Goal: Communication & Community: Share content

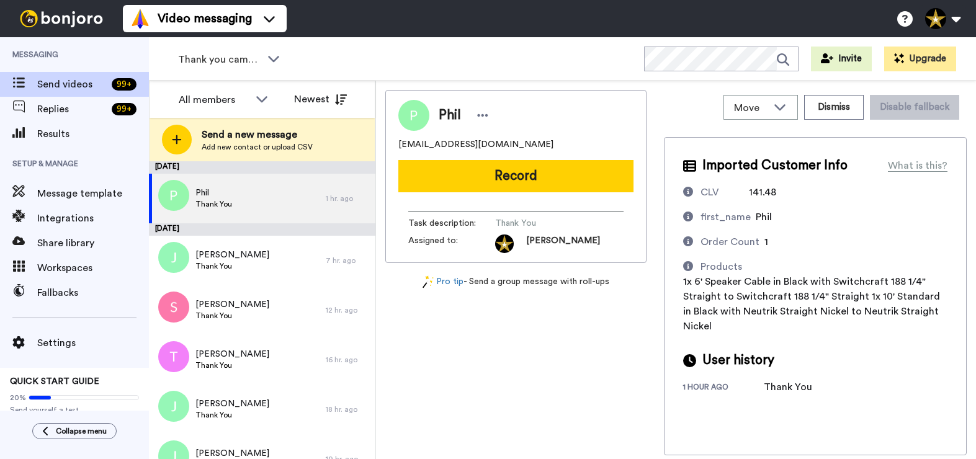
scroll to position [335, 0]
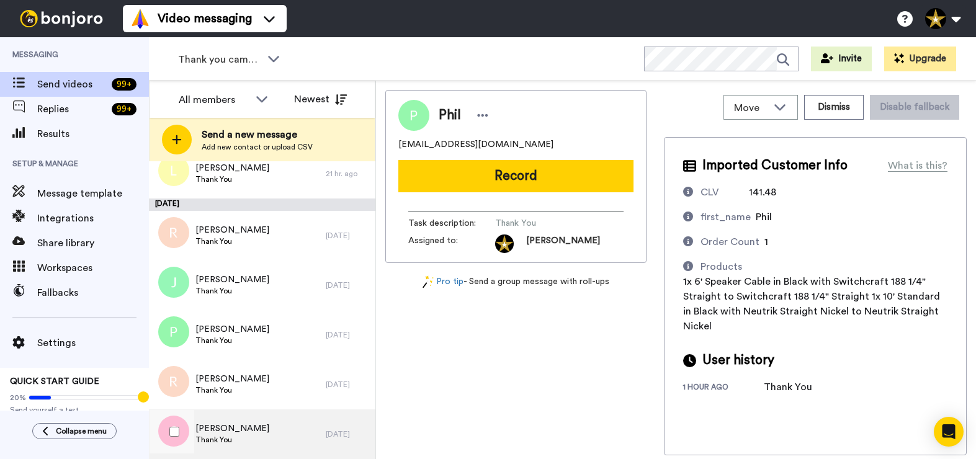
drag, startPoint x: 214, startPoint y: 429, endPoint x: 221, endPoint y: 429, distance: 6.9
click at [217, 429] on span "[PERSON_NAME]" at bounding box center [232, 429] width 74 height 12
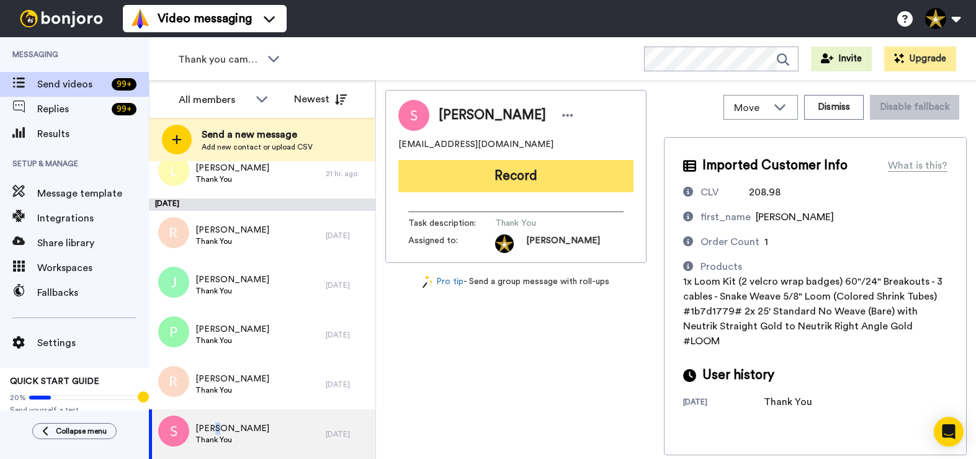
click at [570, 177] on button "Record" at bounding box center [515, 176] width 235 height 32
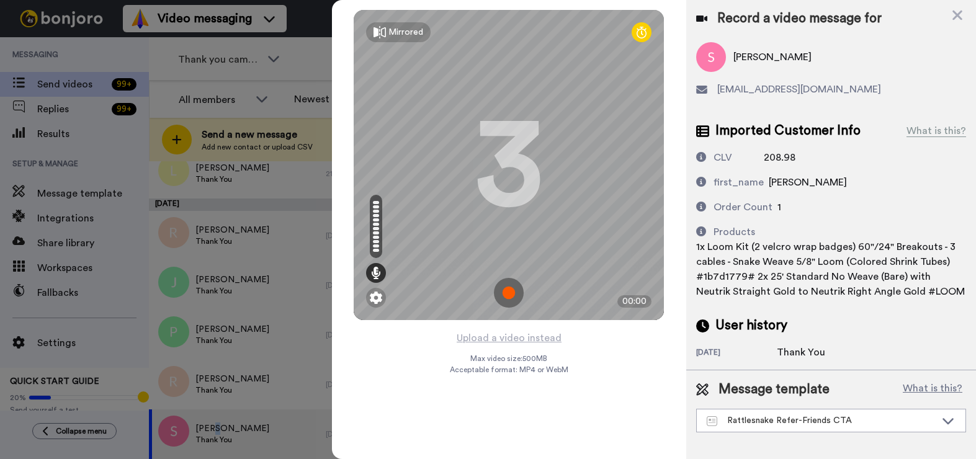
click at [511, 290] on img at bounding box center [509, 293] width 30 height 30
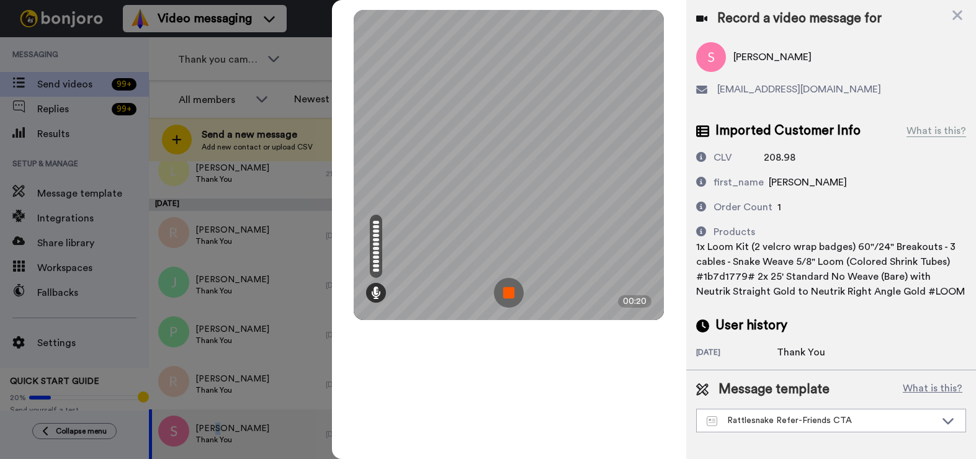
click at [503, 289] on img at bounding box center [509, 293] width 30 height 30
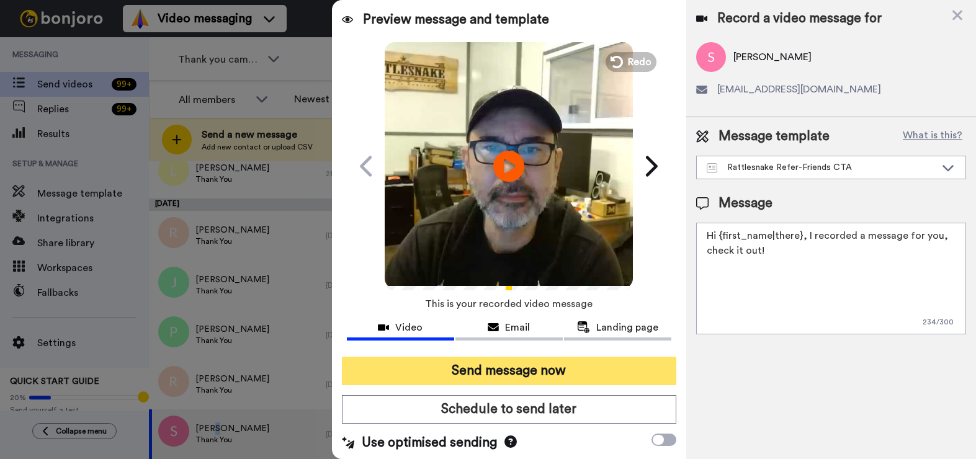
click at [482, 368] on button "Send message now" at bounding box center [509, 371] width 334 height 29
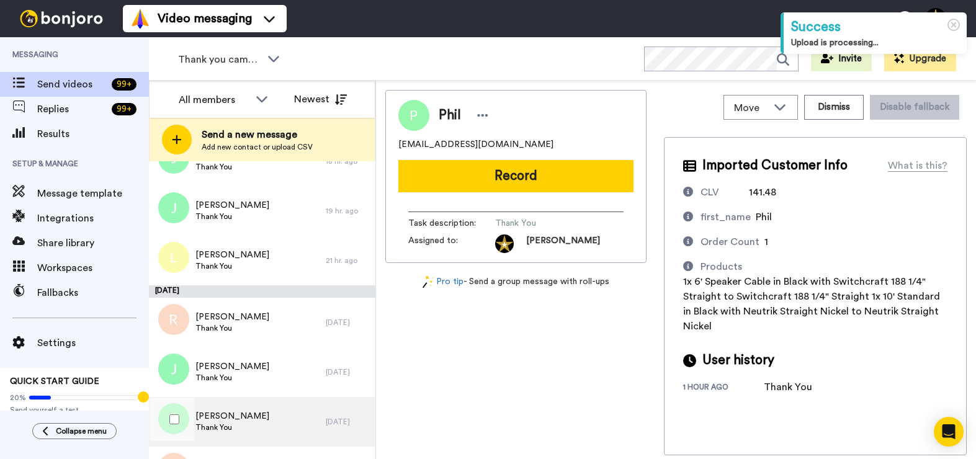
scroll to position [285, 0]
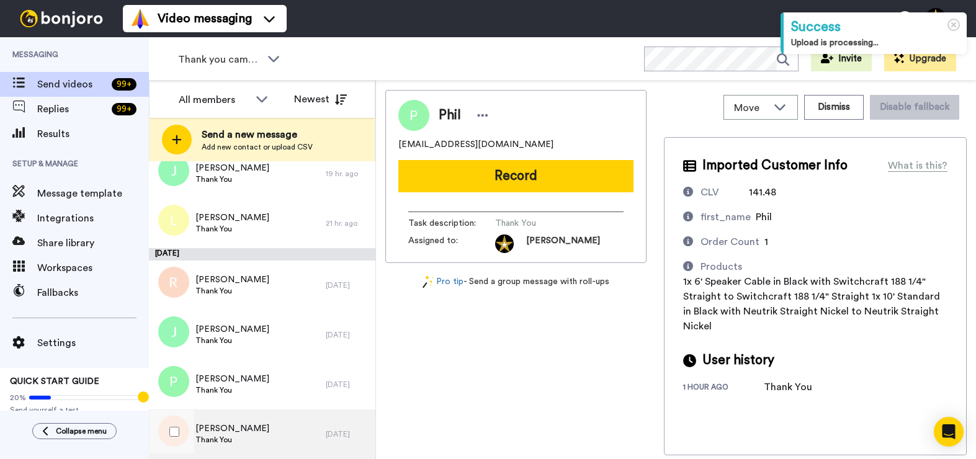
click at [210, 430] on span "[PERSON_NAME]" at bounding box center [232, 429] width 74 height 12
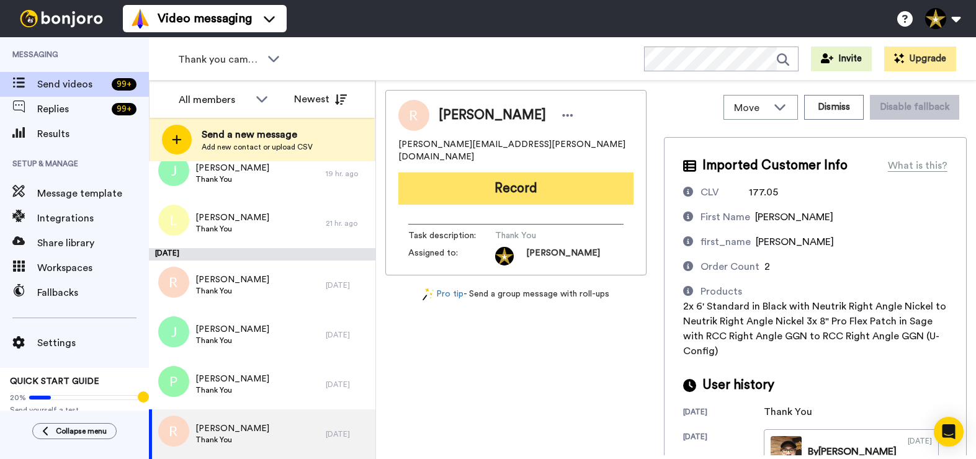
click at [508, 173] on button "Record" at bounding box center [515, 189] width 235 height 32
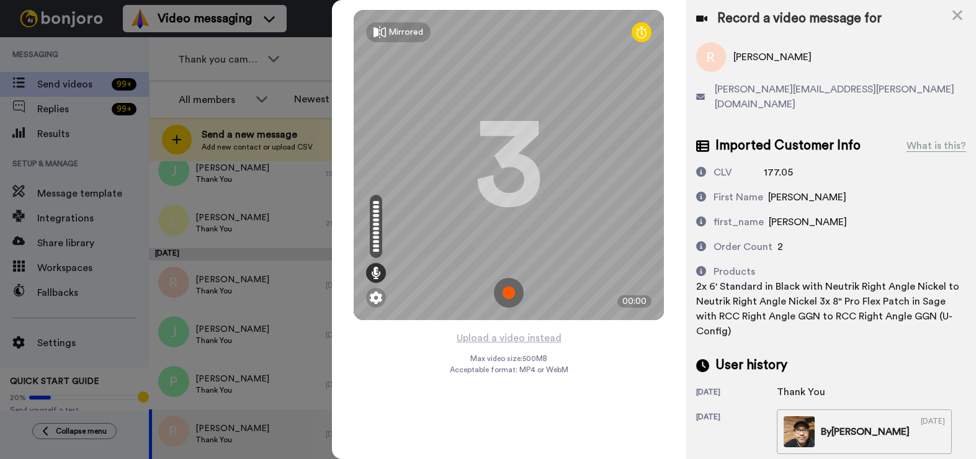
click at [509, 292] on img at bounding box center [509, 293] width 30 height 30
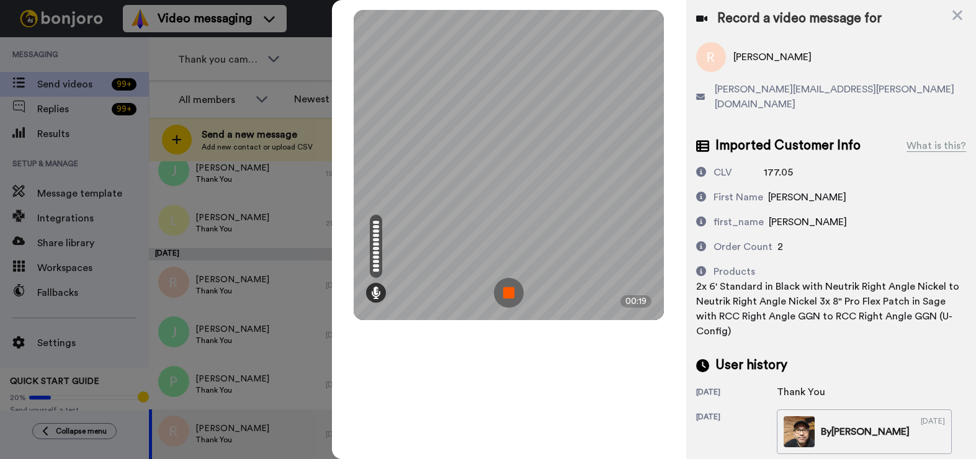
click at [513, 298] on img at bounding box center [509, 293] width 30 height 30
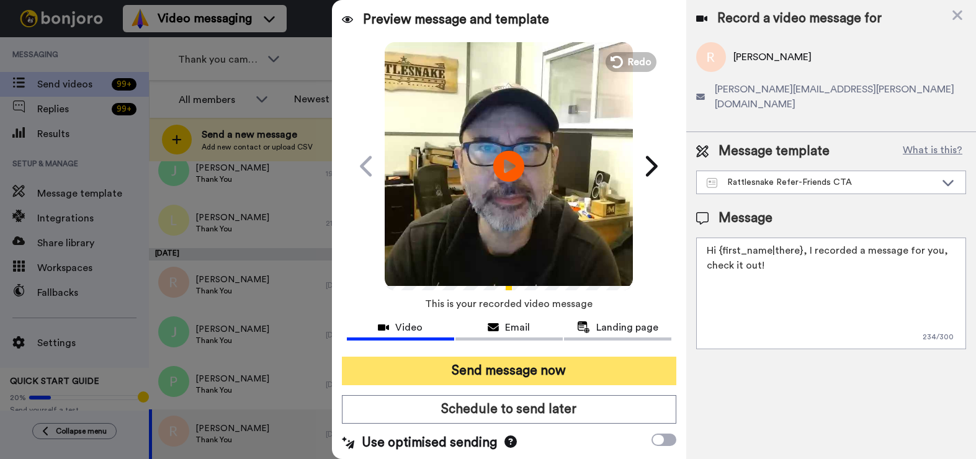
click at [532, 372] on button "Send message now" at bounding box center [509, 371] width 334 height 29
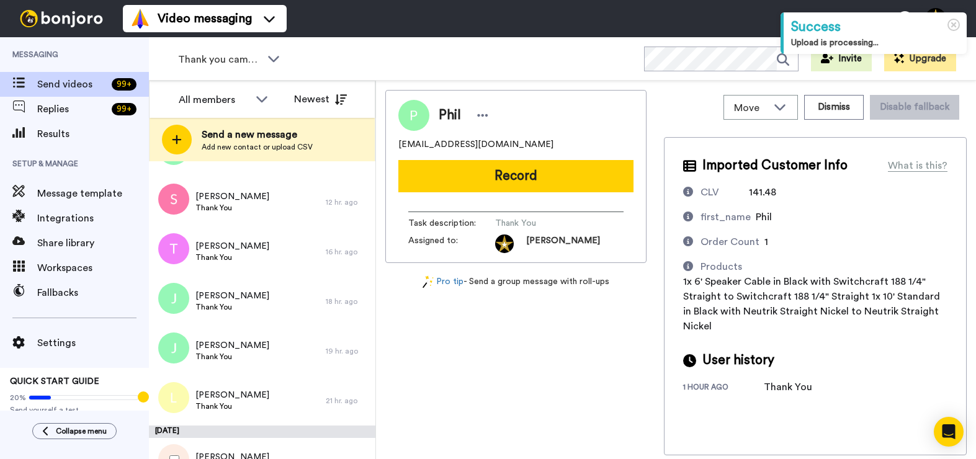
scroll to position [236, 0]
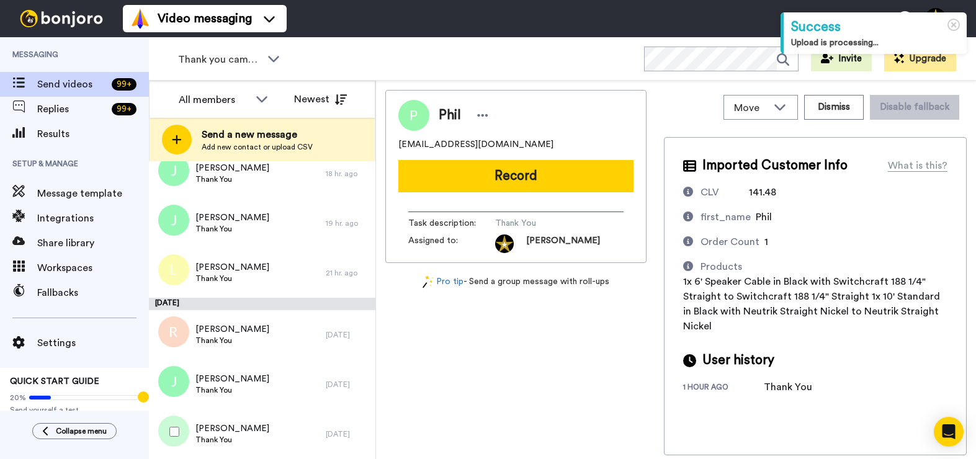
click at [189, 434] on div at bounding box center [172, 431] width 45 height 43
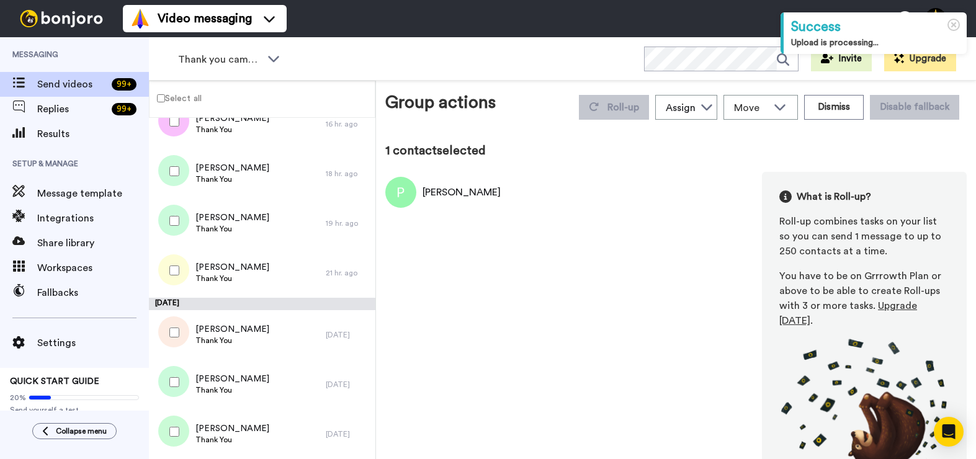
scroll to position [192, 0]
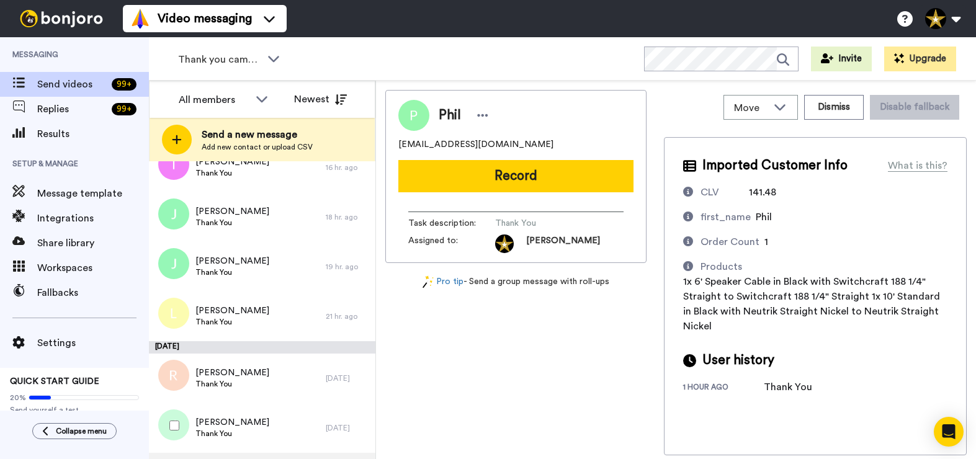
scroll to position [236, 0]
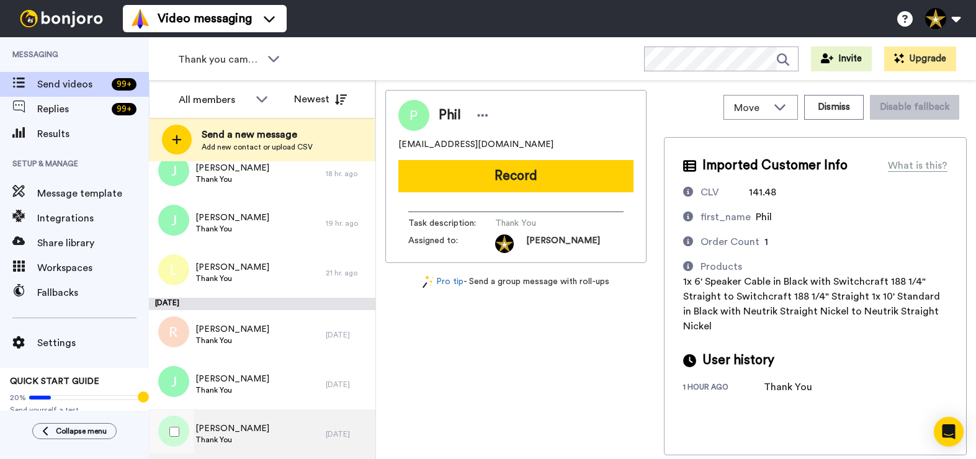
click at [256, 432] on div "Paul Thank You" at bounding box center [237, 435] width 177 height 50
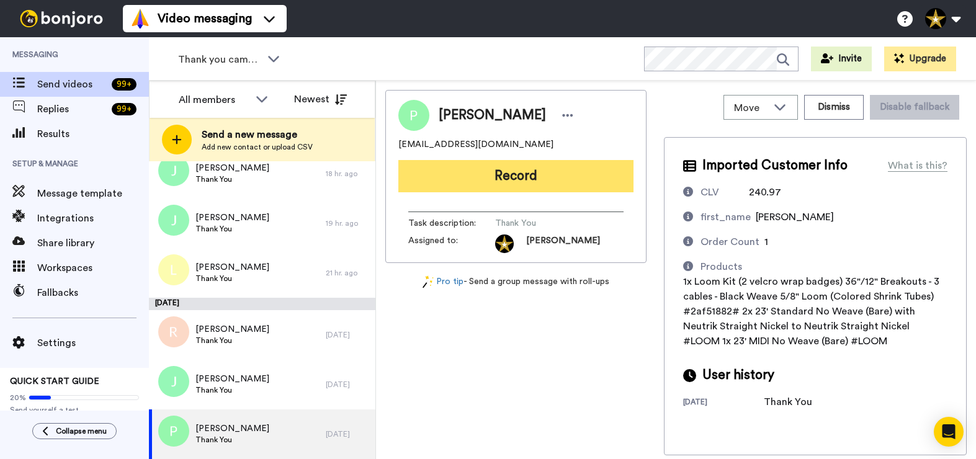
click at [531, 177] on button "Record" at bounding box center [515, 176] width 235 height 32
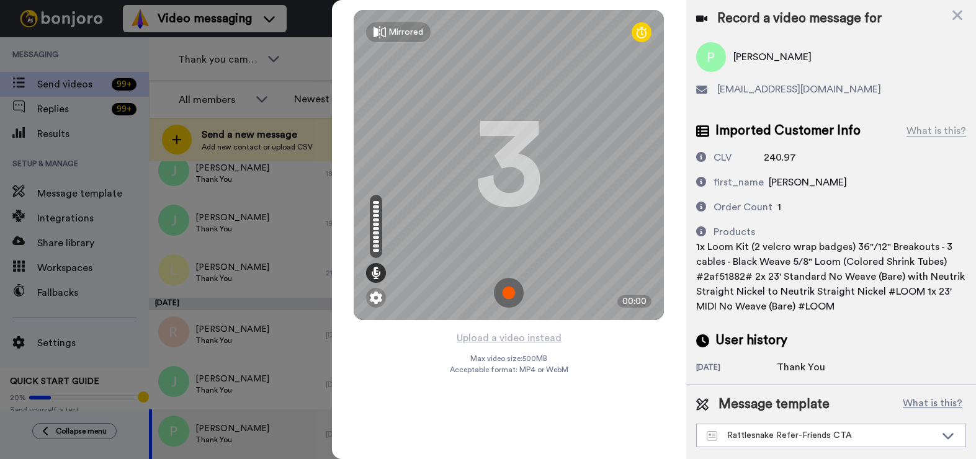
click at [513, 296] on img at bounding box center [509, 293] width 30 height 30
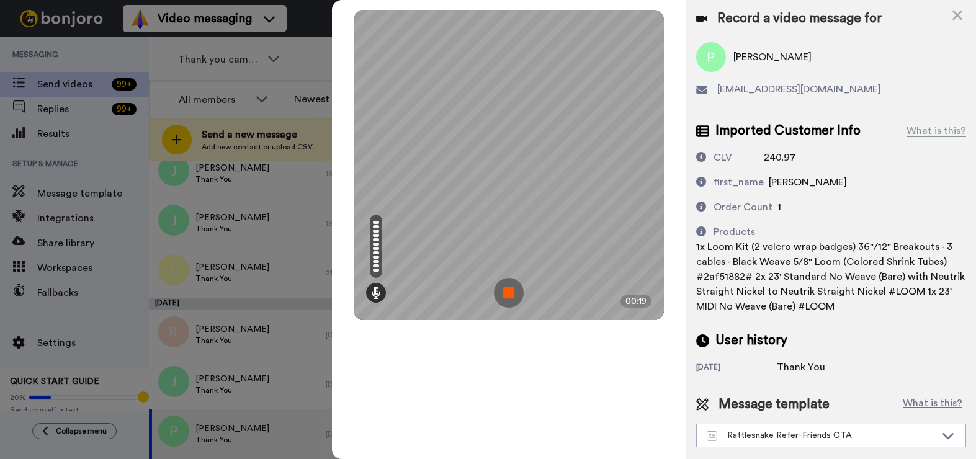
click at [514, 297] on img at bounding box center [509, 293] width 30 height 30
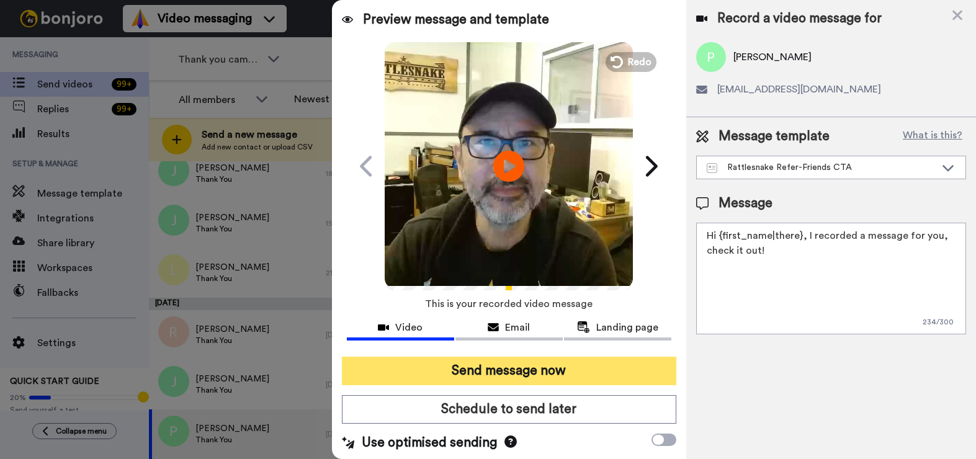
drag, startPoint x: 527, startPoint y: 370, endPoint x: 546, endPoint y: 370, distance: 18.6
click at [528, 370] on button "Send message now" at bounding box center [509, 371] width 334 height 29
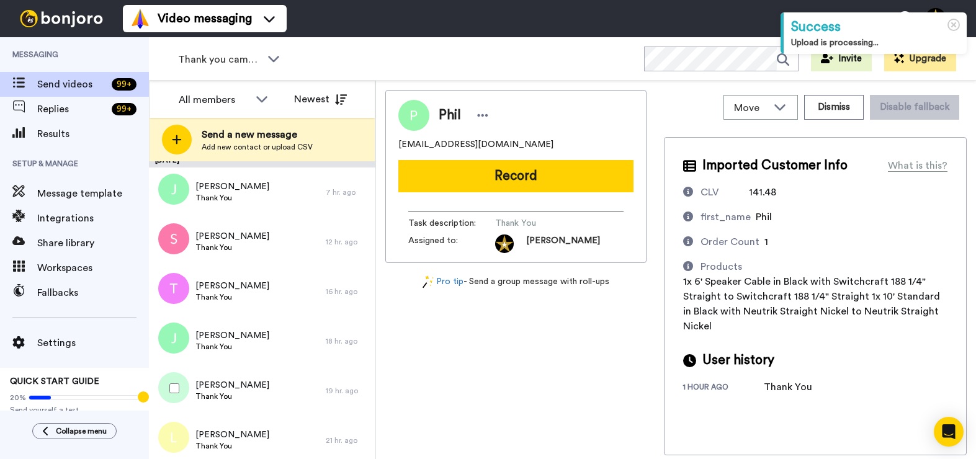
scroll to position [186, 0]
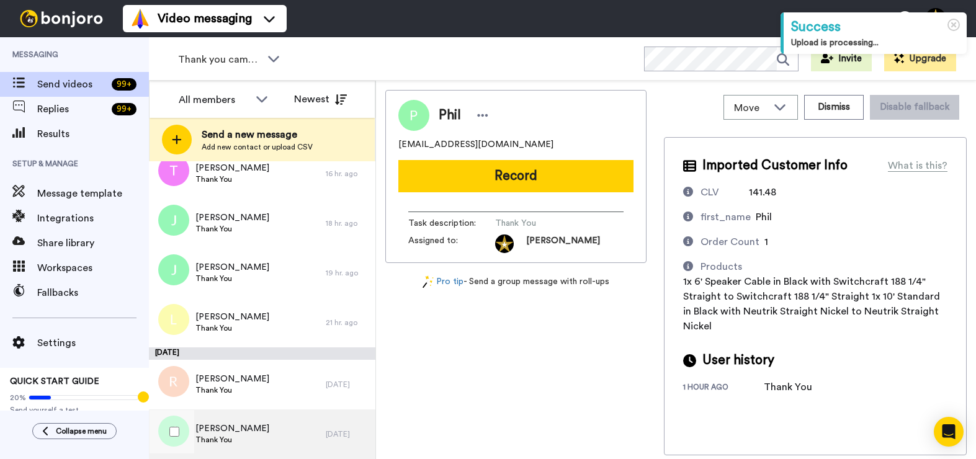
click at [276, 433] on div "Jeff Thank You" at bounding box center [237, 435] width 177 height 50
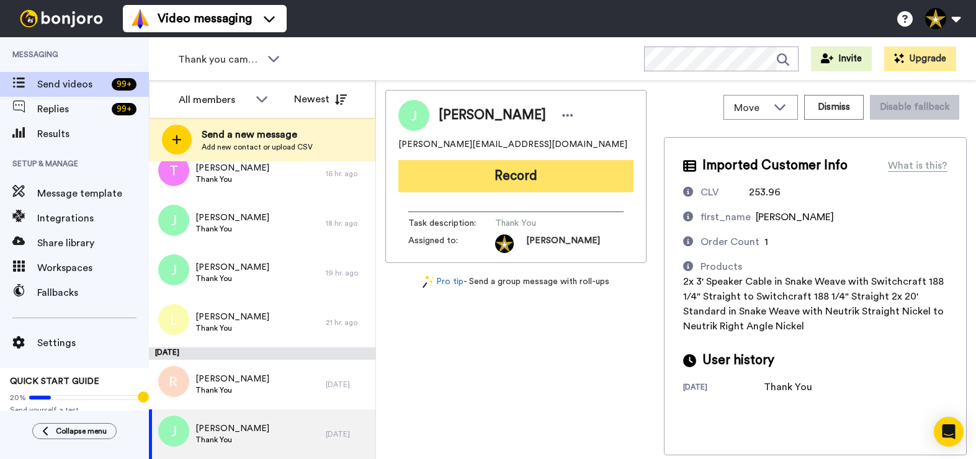
click at [516, 181] on button "Record" at bounding box center [515, 176] width 235 height 32
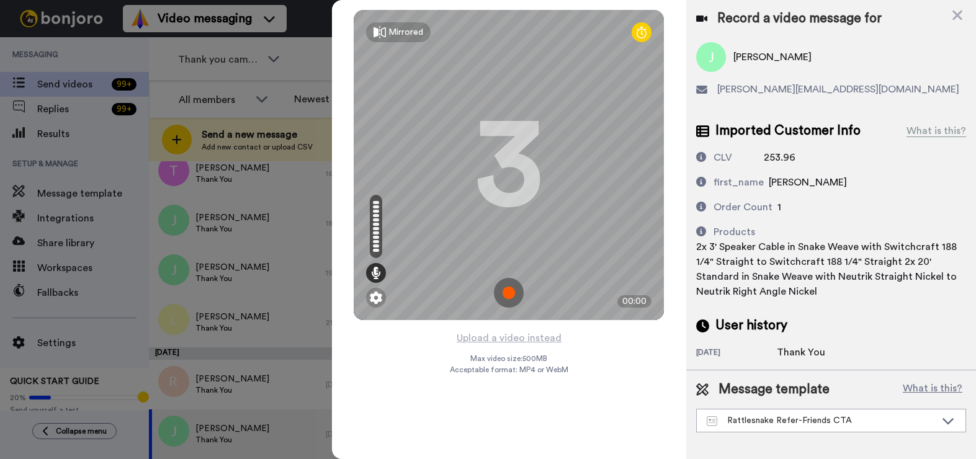
click at [511, 290] on img at bounding box center [509, 293] width 30 height 30
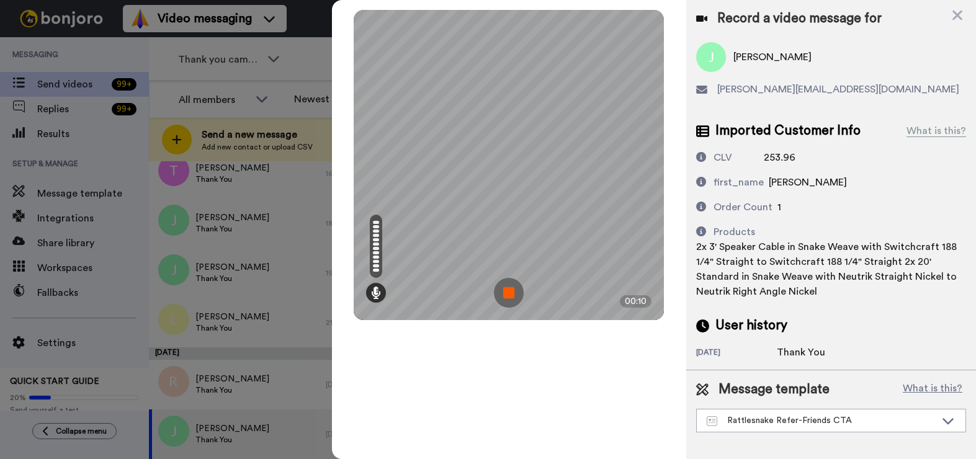
click at [511, 290] on img at bounding box center [509, 293] width 30 height 30
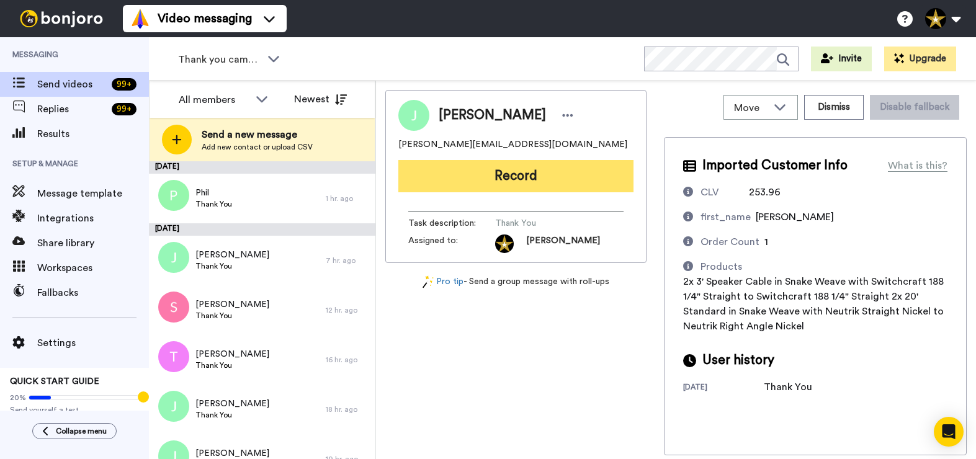
click at [526, 176] on button "Record" at bounding box center [515, 176] width 235 height 32
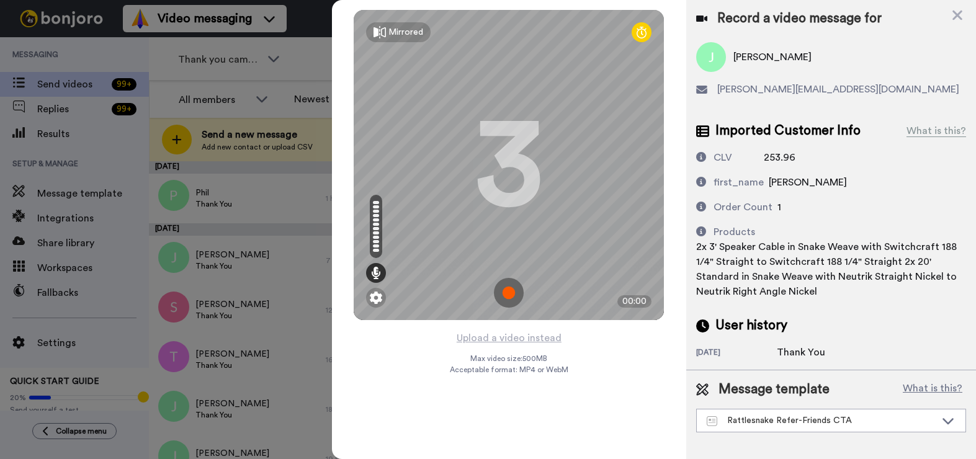
click at [506, 292] on img at bounding box center [509, 293] width 30 height 30
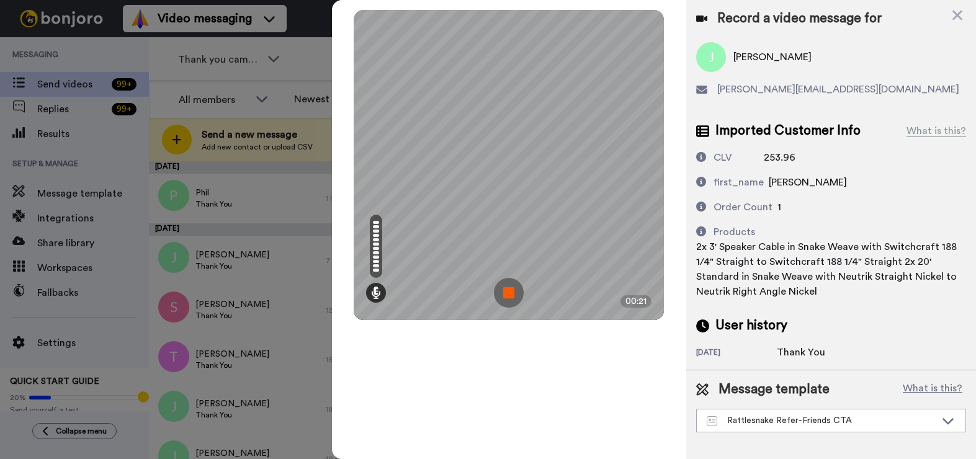
click at [506, 292] on img at bounding box center [509, 293] width 30 height 30
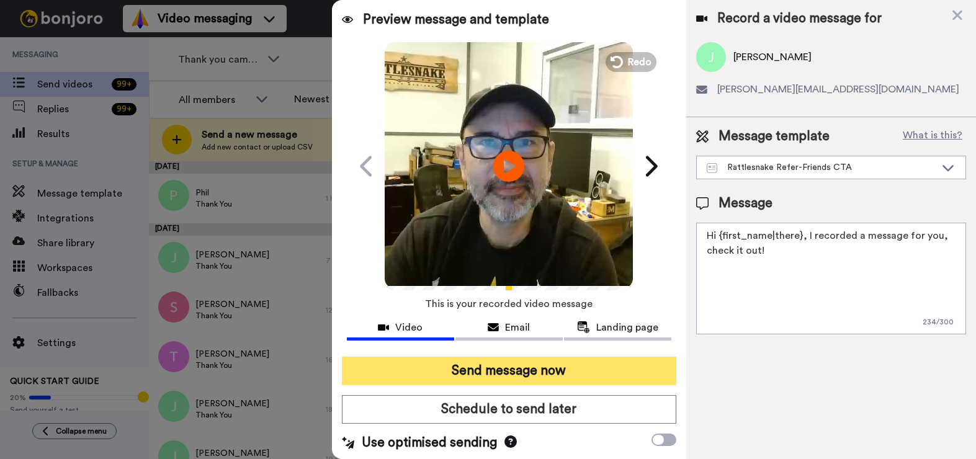
click at [441, 364] on button "Send message now" at bounding box center [509, 371] width 334 height 29
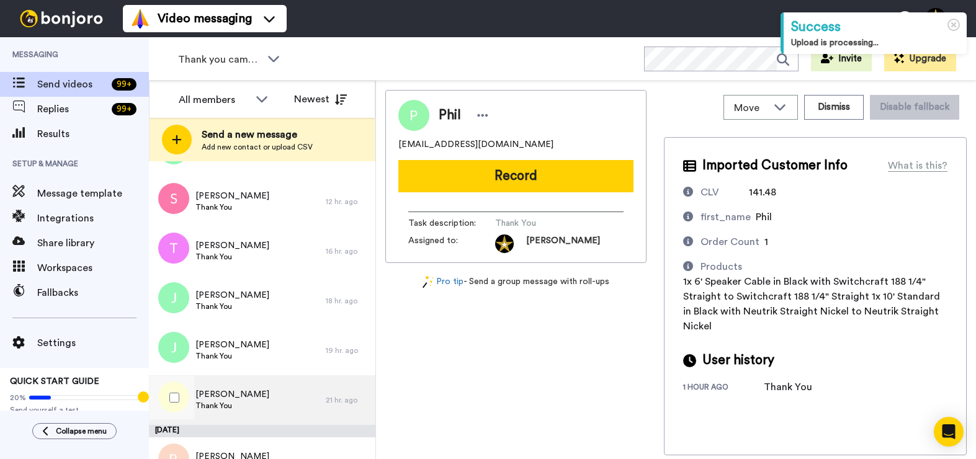
scroll to position [137, 0]
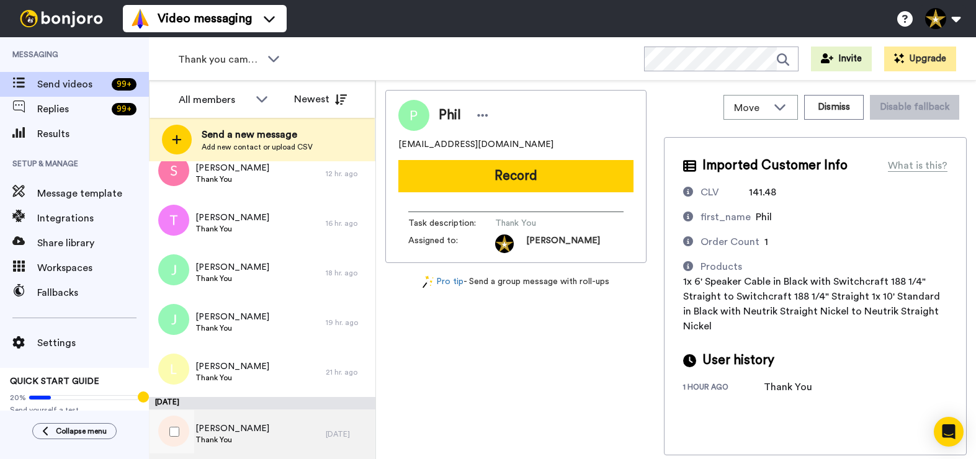
click at [240, 426] on div "Roberto Thank You" at bounding box center [237, 435] width 177 height 50
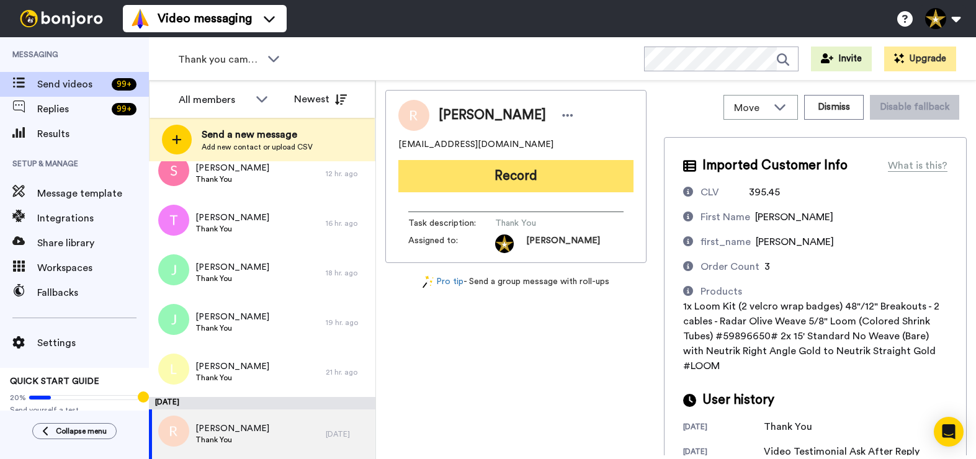
click at [513, 176] on button "Record" at bounding box center [515, 176] width 235 height 32
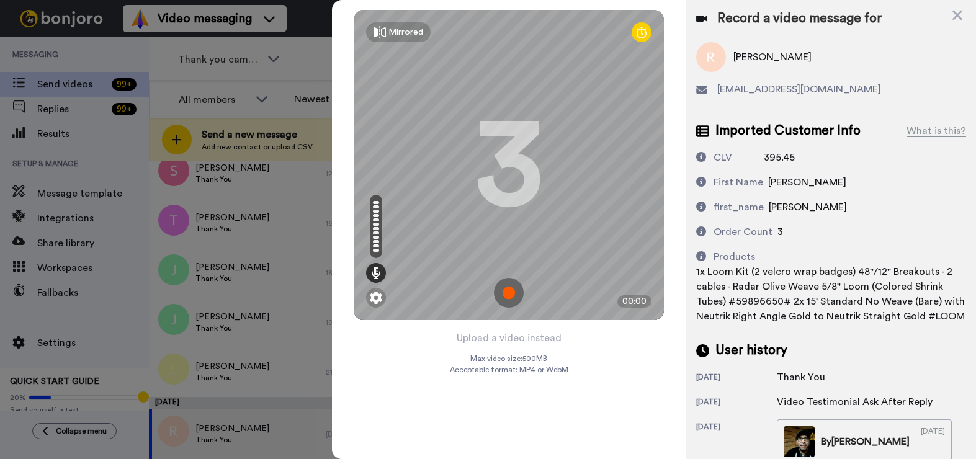
click at [509, 292] on img at bounding box center [509, 293] width 30 height 30
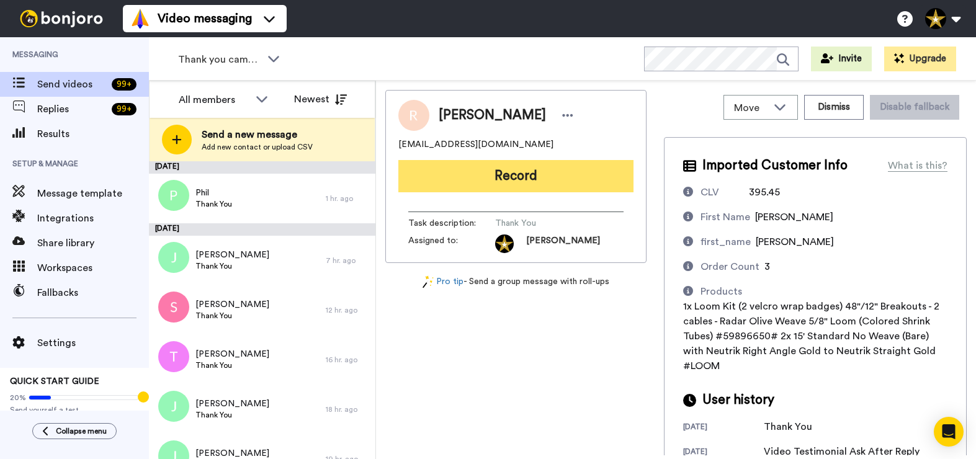
click at [516, 171] on button "Record" at bounding box center [515, 176] width 235 height 32
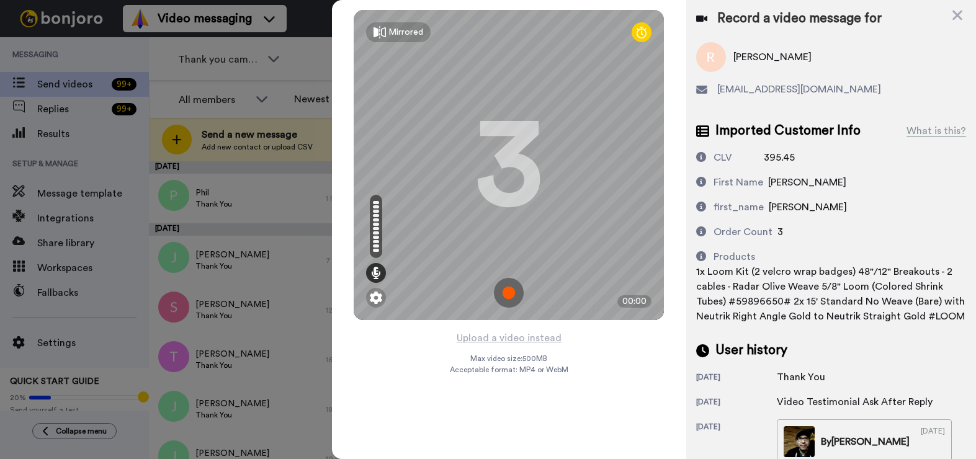
click at [506, 294] on img at bounding box center [509, 293] width 30 height 30
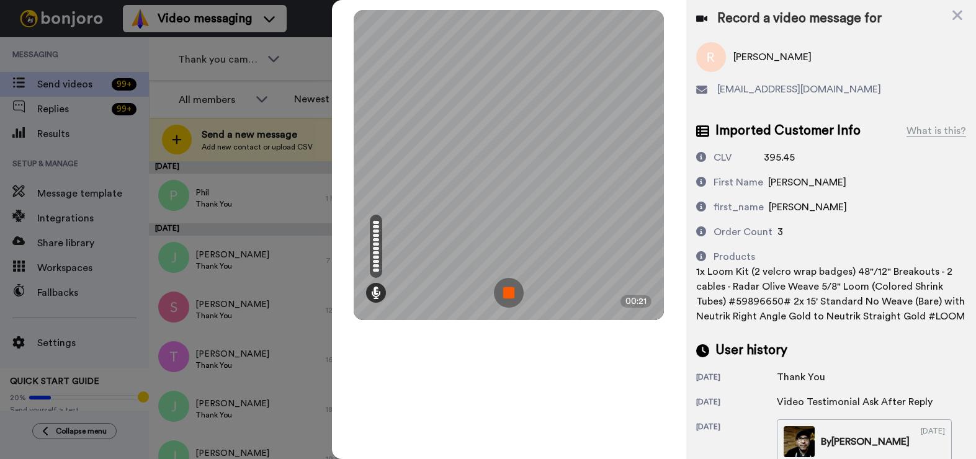
click at [506, 294] on img at bounding box center [509, 293] width 30 height 30
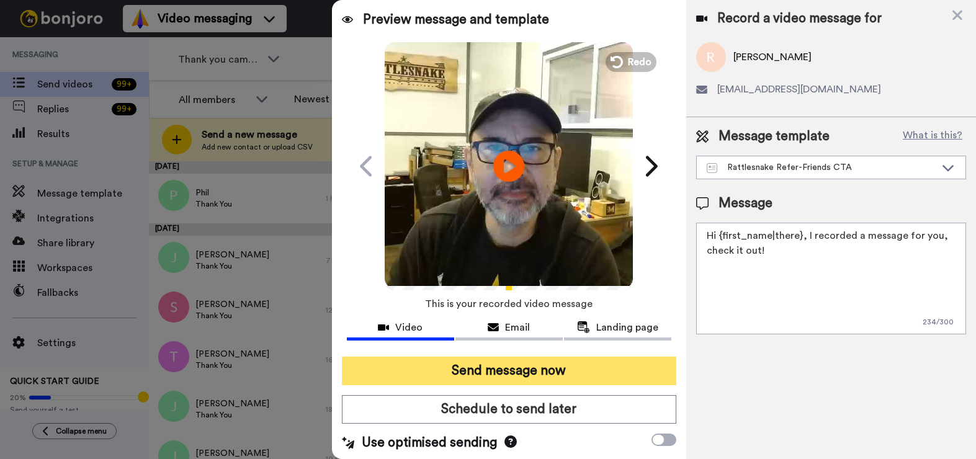
click at [524, 365] on button "Send message now" at bounding box center [509, 371] width 334 height 29
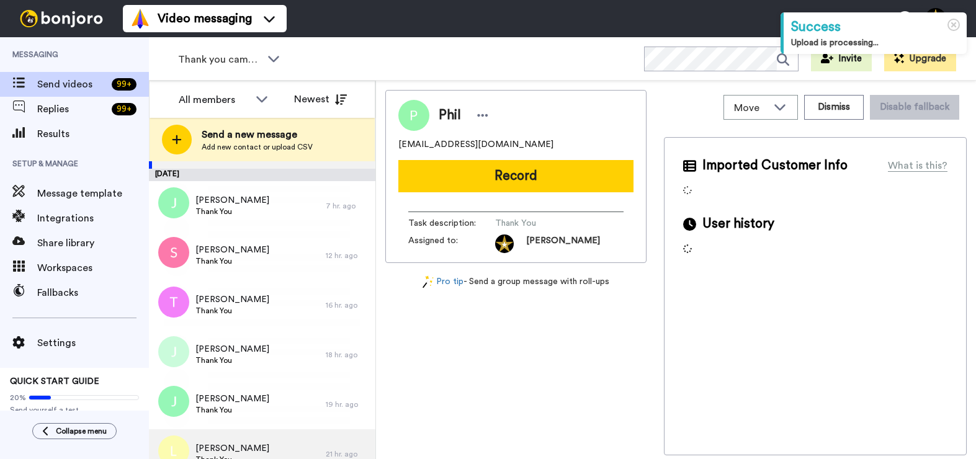
scroll to position [74, 0]
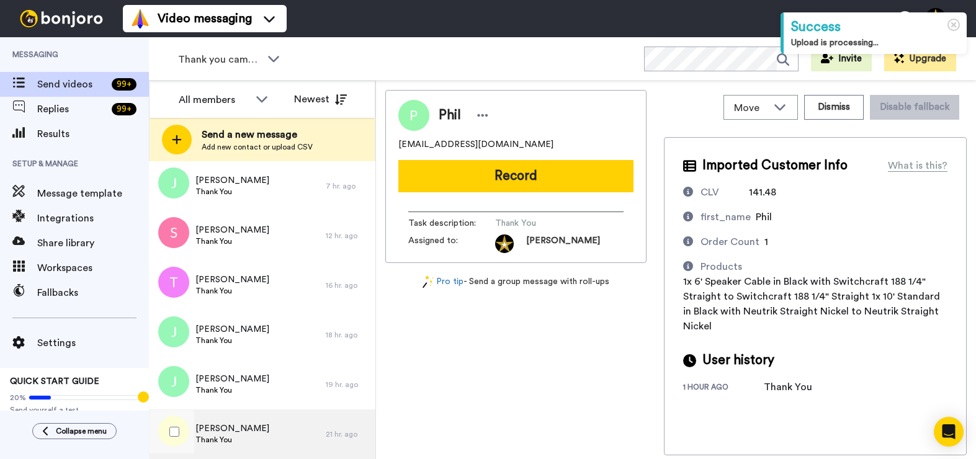
click at [251, 426] on div "[PERSON_NAME] Thank You" at bounding box center [237, 435] width 177 height 50
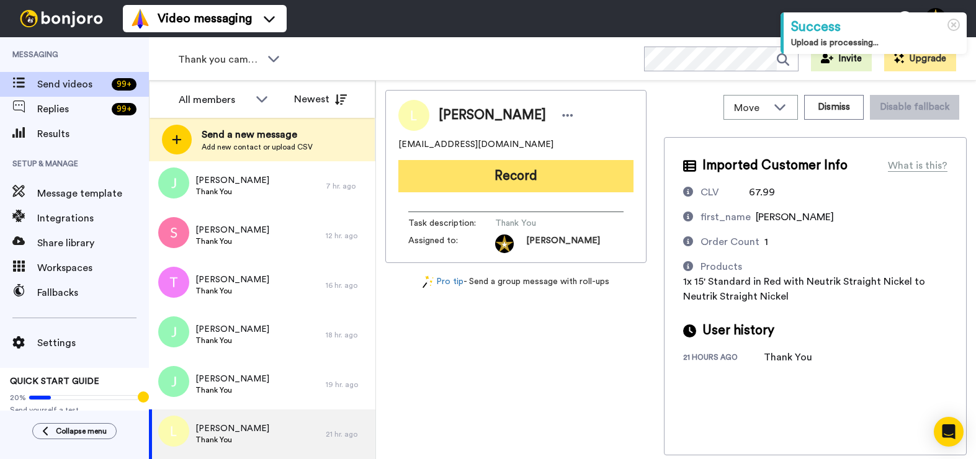
click at [531, 178] on button "Record" at bounding box center [515, 176] width 235 height 32
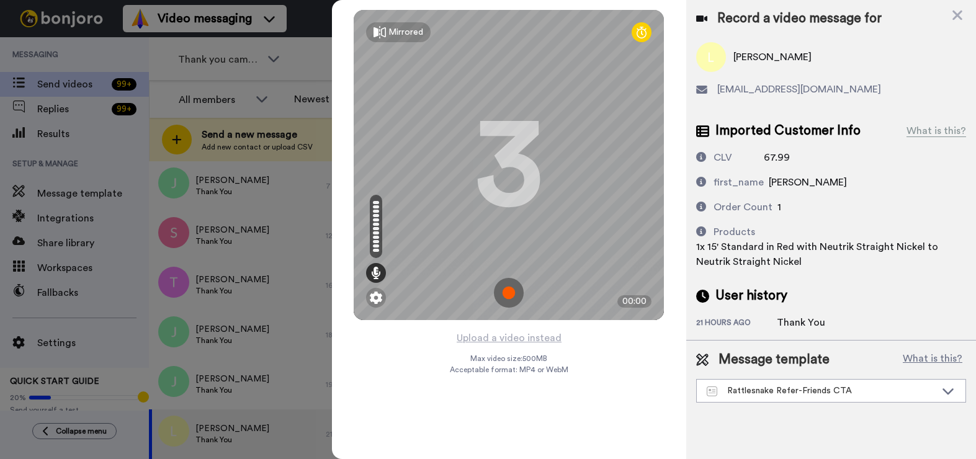
click at [511, 294] on img at bounding box center [509, 293] width 30 height 30
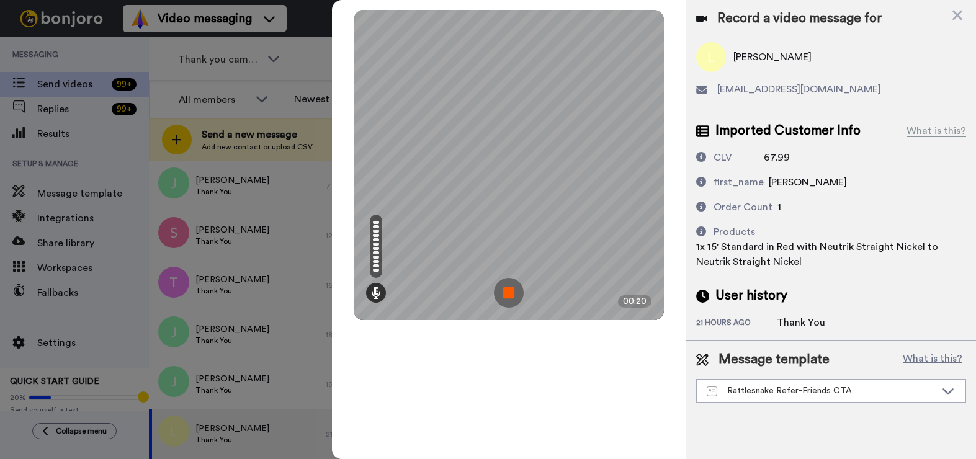
click at [511, 294] on img at bounding box center [509, 293] width 30 height 30
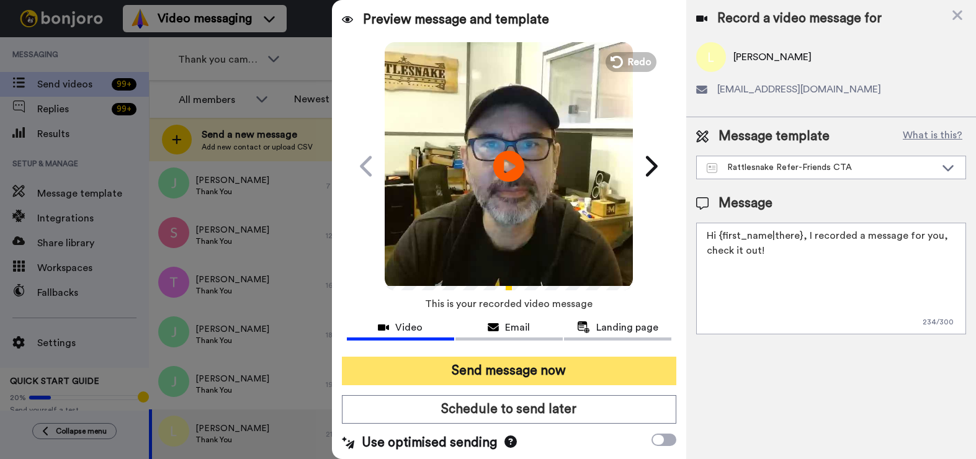
click at [532, 374] on button "Send message now" at bounding box center [509, 371] width 334 height 29
